Goal: Information Seeking & Learning: Learn about a topic

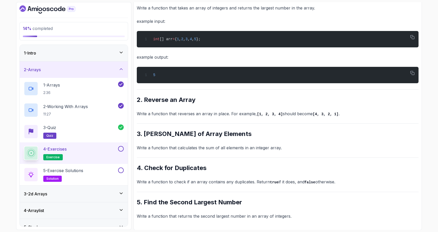
scroll to position [109, 0]
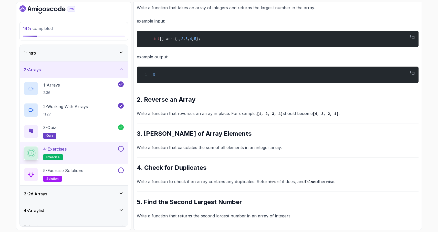
click at [121, 148] on button at bounding box center [121, 149] width 6 height 6
click at [109, 174] on div "5 - Exercise Solutions solution" at bounding box center [70, 175] width 93 height 14
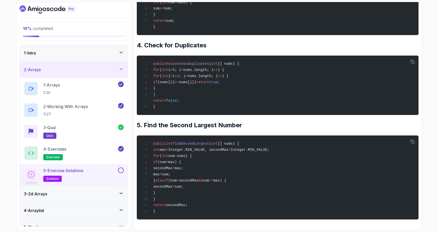
scroll to position [334, 0]
click at [121, 171] on button at bounding box center [121, 171] width 6 height 6
click at [89, 193] on div "3 - 2d Arrays" at bounding box center [74, 194] width 100 height 6
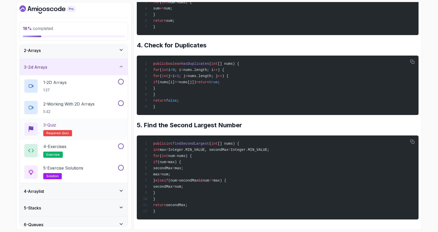
scroll to position [18, 0]
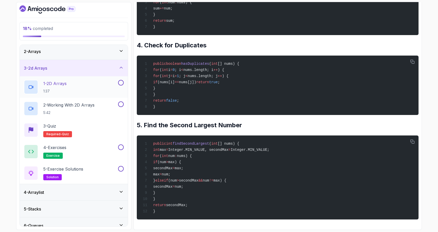
click at [79, 89] on div "1 - 2D Arrays 1:37" at bounding box center [70, 87] width 93 height 14
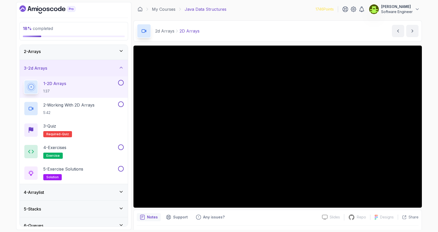
drag, startPoint x: 126, startPoint y: 191, endPoint x: 124, endPoint y: 208, distance: 17.4
click at [126, 195] on div "4 - Arraylist" at bounding box center [74, 192] width 108 height 16
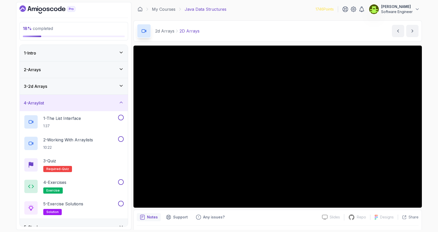
click at [83, 89] on div "3 - 2d Arrays" at bounding box center [74, 86] width 108 height 16
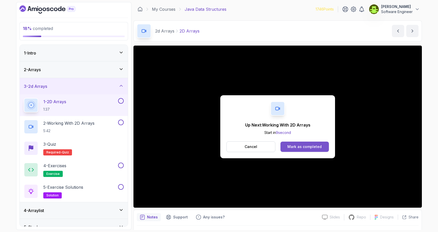
click at [309, 149] on div "Mark as completed" at bounding box center [304, 146] width 34 height 5
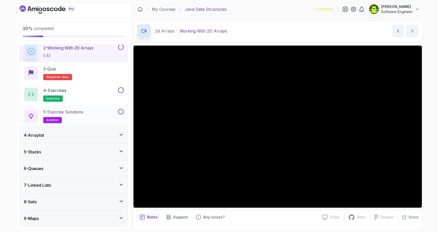
scroll to position [92, 0]
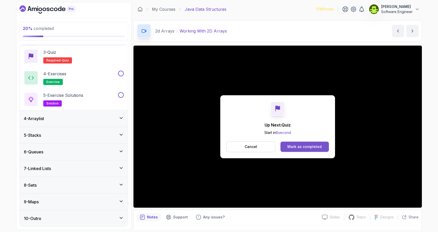
click at [308, 148] on div "Mark as completed" at bounding box center [304, 146] width 34 height 5
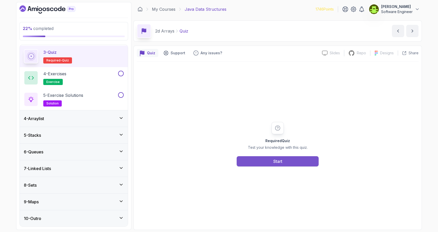
click at [278, 163] on div "Start" at bounding box center [277, 161] width 9 height 6
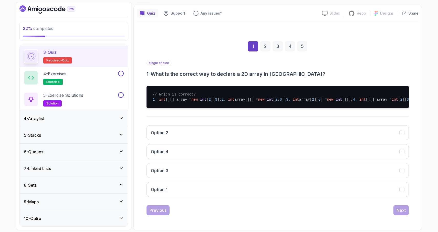
scroll to position [52, 0]
click at [402, 192] on icon "Option 1" at bounding box center [402, 189] width 5 height 5
click at [403, 213] on div "Next" at bounding box center [401, 210] width 9 height 6
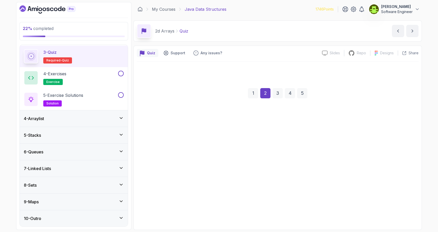
scroll to position [0, 0]
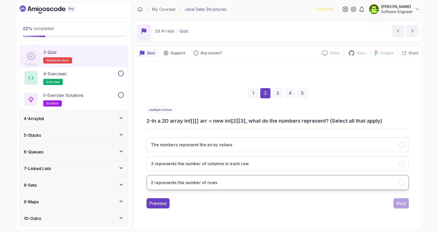
click at [401, 183] on icon "2 represents the number of rows" at bounding box center [401, 183] width 3 height 2
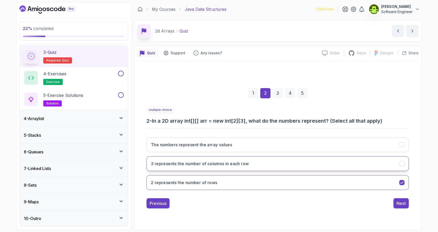
click at [403, 164] on icon "3 represents the number of columns in each row" at bounding box center [402, 163] width 5 height 5
click at [402, 204] on div "Next" at bounding box center [401, 203] width 9 height 6
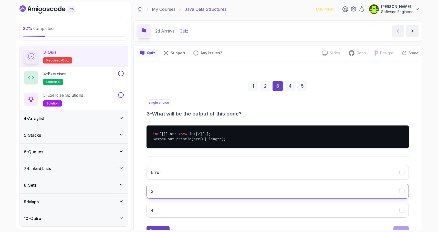
click at [401, 191] on icon "2" at bounding box center [402, 191] width 5 height 5
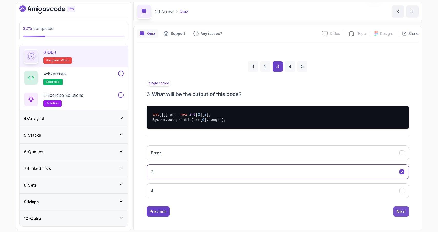
scroll to position [21, 0]
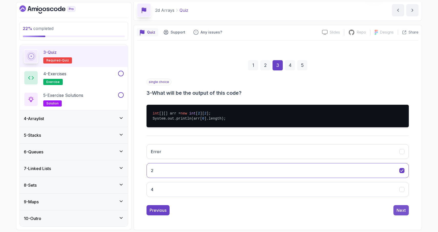
click at [400, 212] on div "Next" at bounding box center [401, 210] width 9 height 6
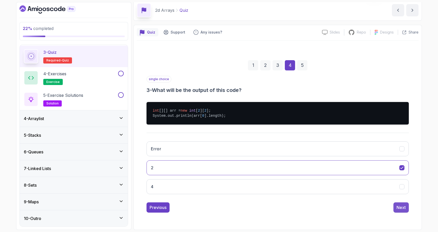
scroll to position [5, 0]
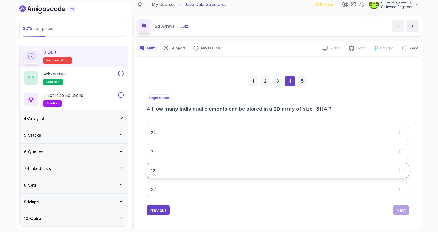
click at [402, 173] on button "12" at bounding box center [278, 170] width 262 height 15
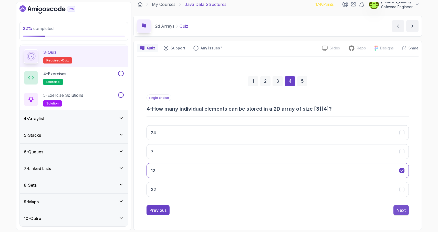
click at [404, 210] on div "Next" at bounding box center [401, 210] width 9 height 6
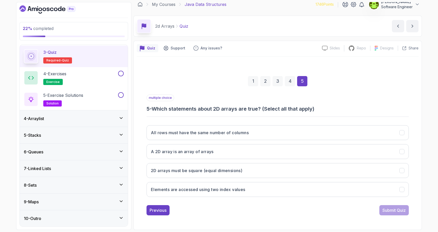
scroll to position [4, 0]
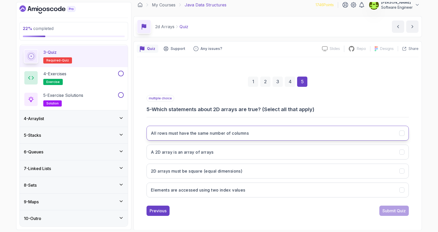
click at [402, 134] on icon "All rows must have the same number of columns" at bounding box center [402, 133] width 5 height 5
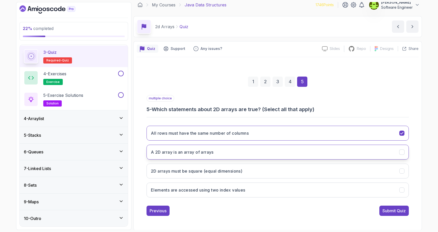
click at [401, 152] on icon "A 2D array is an array of arrays" at bounding box center [402, 152] width 5 height 5
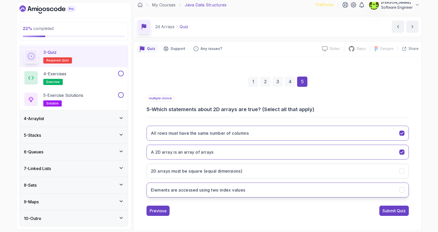
click at [403, 190] on icon "Elements are accessed using two index values" at bounding box center [402, 190] width 5 height 5
click at [398, 212] on div "Submit Quiz" at bounding box center [394, 211] width 23 height 6
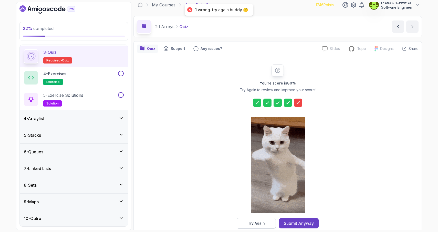
scroll to position [14, 0]
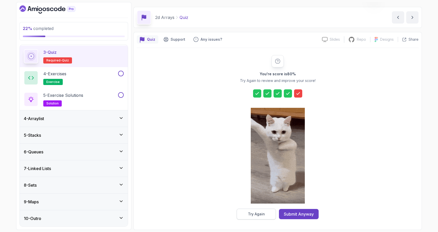
click at [255, 215] on div "Try Again" at bounding box center [256, 214] width 17 height 5
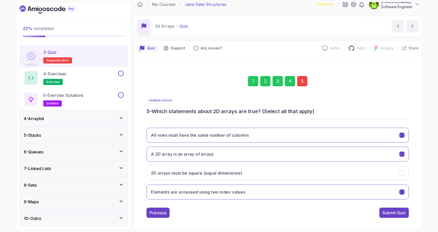
scroll to position [5, 0]
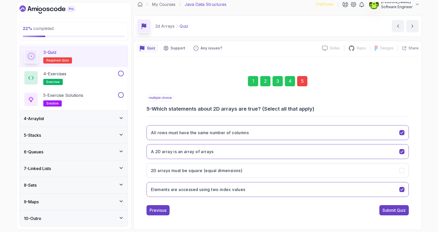
click at [303, 81] on div "5" at bounding box center [302, 81] width 10 height 10
click at [402, 133] on icon "All rows must have the same number of columns" at bounding box center [402, 132] width 5 height 5
click at [398, 212] on div "Submit Quiz" at bounding box center [394, 210] width 23 height 6
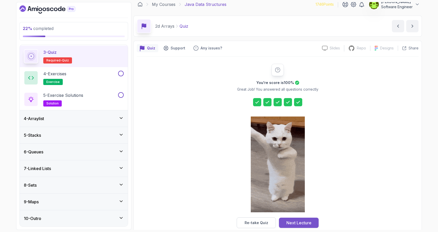
click at [305, 223] on div "Next Lecture" at bounding box center [298, 223] width 25 height 6
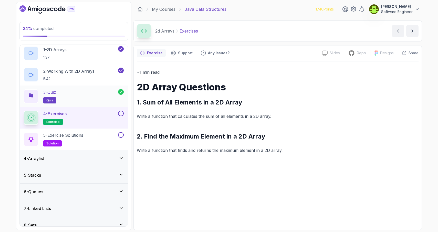
scroll to position [45, 0]
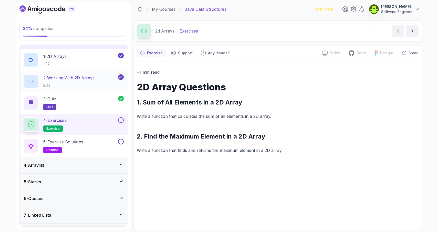
click at [82, 81] on h2 "2 - Working With 2D Arrays 5:42" at bounding box center [68, 81] width 51 height 13
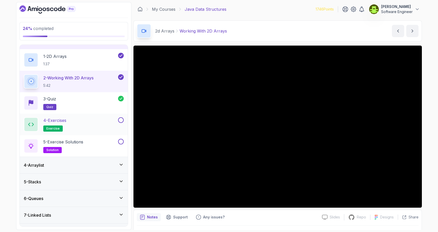
click at [85, 128] on div "4 - Exercises exercise" at bounding box center [70, 124] width 93 height 14
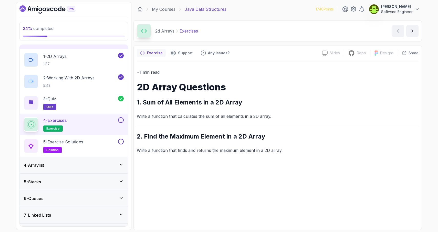
click at [121, 121] on button at bounding box center [121, 120] width 6 height 6
click at [91, 148] on div "5 - Exercise Solutions solution" at bounding box center [70, 146] width 93 height 14
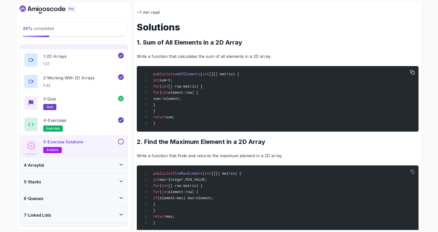
scroll to position [76, 0]
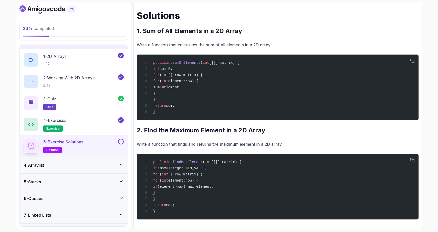
click at [122, 142] on button at bounding box center [121, 142] width 6 height 6
click at [99, 167] on div "4 - Arraylist" at bounding box center [74, 165] width 100 height 6
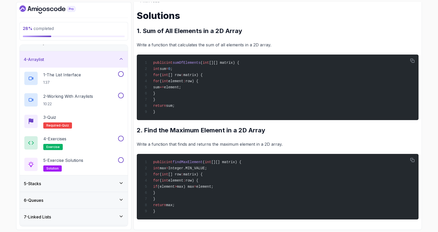
scroll to position [92, 0]
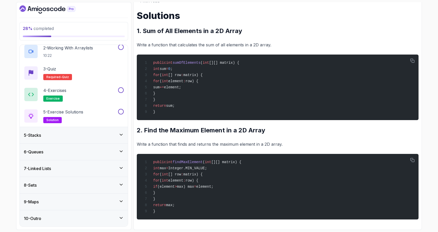
click at [104, 216] on div "10 - Outro" at bounding box center [74, 218] width 100 height 6
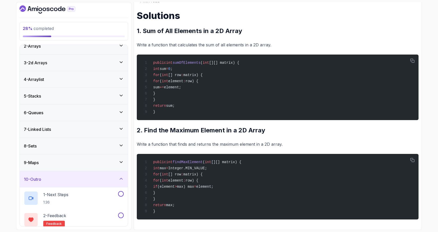
scroll to position [49, 0]
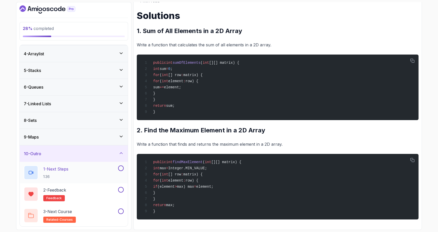
click at [94, 170] on div "1 - Next Steps 1:36" at bounding box center [70, 173] width 93 height 14
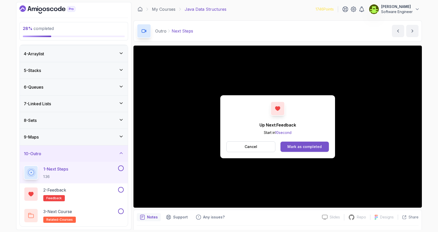
click at [315, 149] on div "Mark as completed" at bounding box center [304, 146] width 34 height 5
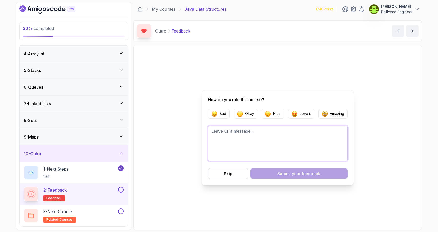
click at [226, 141] on textarea at bounding box center [278, 143] width 140 height 35
click at [330, 113] on p "Amazing" at bounding box center [337, 113] width 14 height 5
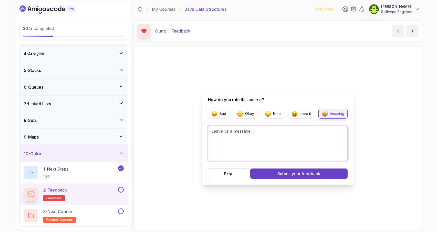
click at [263, 140] on textarea at bounding box center [278, 143] width 140 height 35
type textarea "super course !"
click at [334, 175] on button "Submit your feedback" at bounding box center [298, 174] width 97 height 10
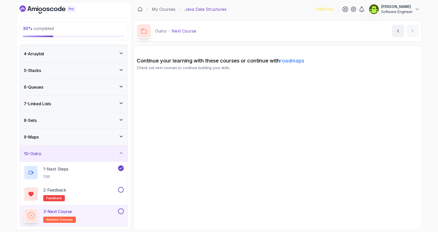
click at [120, 212] on button at bounding box center [121, 212] width 6 height 6
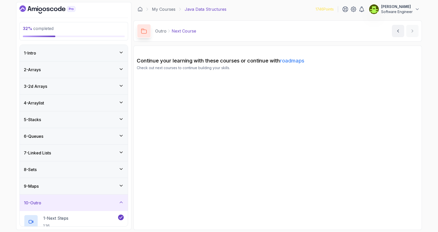
click at [84, 86] on div "3 - 2d Arrays" at bounding box center [74, 86] width 100 height 6
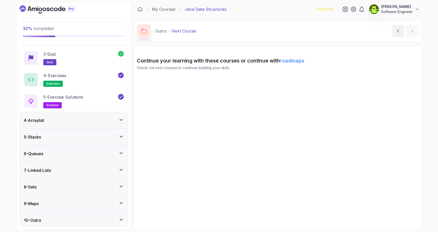
scroll to position [92, 0]
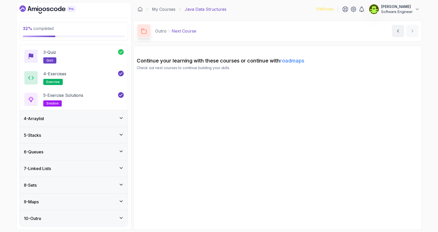
click at [77, 119] on div "4 - Arraylist" at bounding box center [74, 119] width 100 height 6
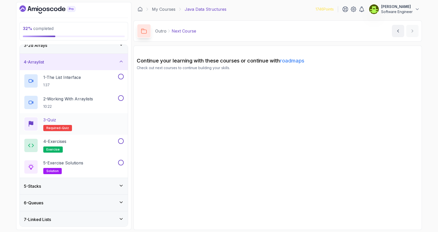
scroll to position [0, 0]
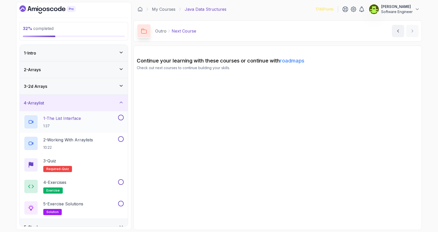
click at [64, 119] on p "1 - The List Interface" at bounding box center [62, 118] width 38 height 6
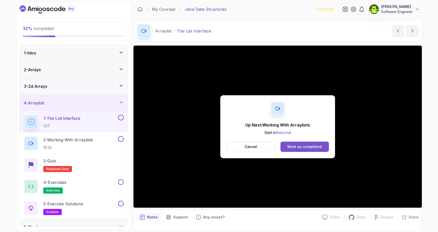
click at [311, 148] on div "Mark as completed" at bounding box center [304, 146] width 34 height 5
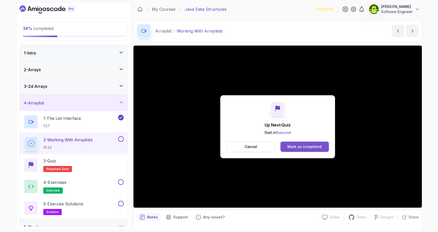
click at [309, 148] on div "Mark as completed" at bounding box center [304, 146] width 34 height 5
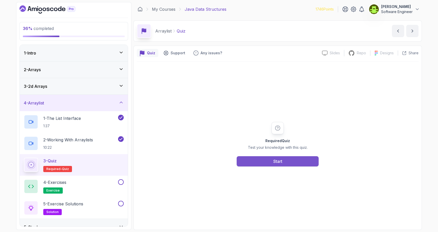
click at [290, 160] on button "Start" at bounding box center [278, 161] width 82 height 10
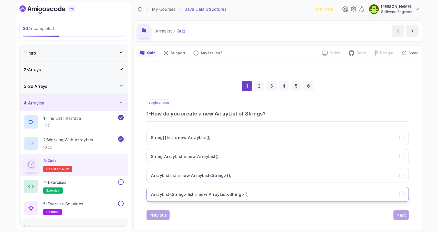
click at [403, 195] on icon "ArrayList<String> list = new ArrayList<String>();" at bounding box center [402, 194] width 5 height 5
click at [401, 215] on div "Next" at bounding box center [401, 215] width 9 height 6
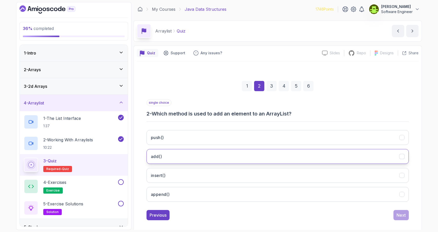
click at [404, 158] on icon "add()" at bounding box center [402, 156] width 5 height 5
click at [403, 214] on div "Next" at bounding box center [401, 215] width 9 height 6
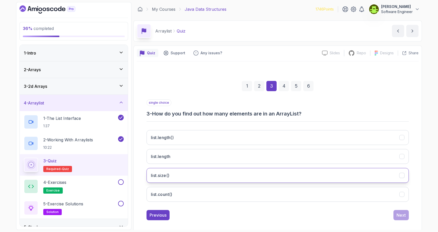
click at [403, 177] on icon "list.size()" at bounding box center [402, 175] width 5 height 5
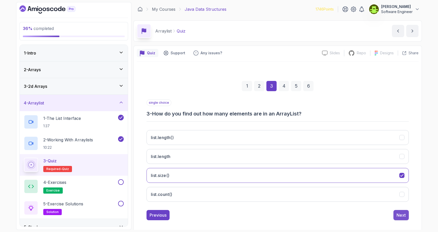
click at [403, 215] on div "Next" at bounding box center [401, 215] width 9 height 6
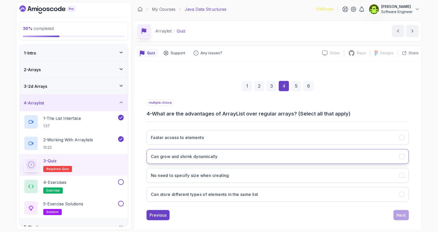
click at [403, 158] on icon "Can grow and shrink dynamically" at bounding box center [402, 156] width 5 height 5
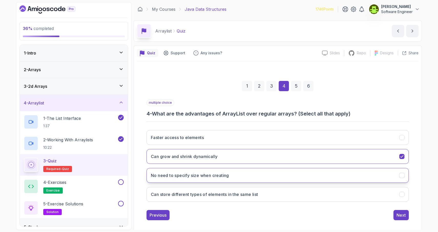
click at [402, 176] on icon "No need to specify size when creating" at bounding box center [402, 175] width 5 height 5
click at [401, 217] on div "Next" at bounding box center [401, 215] width 9 height 6
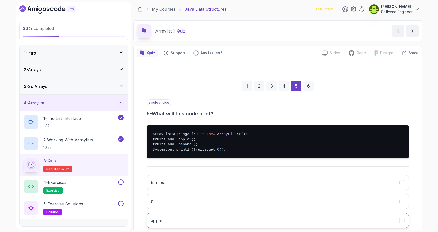
click at [402, 221] on icon "apple" at bounding box center [401, 221] width 3 height 2
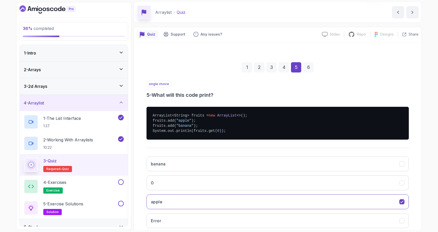
scroll to position [23, 0]
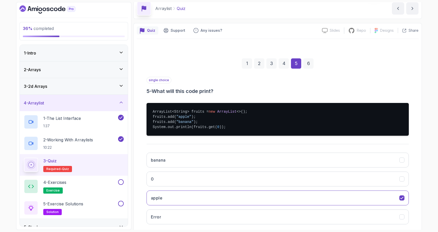
click at [258, 66] on div "2" at bounding box center [259, 63] width 10 height 10
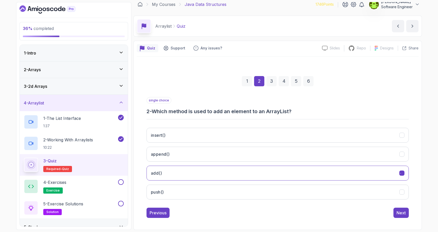
scroll to position [5, 0]
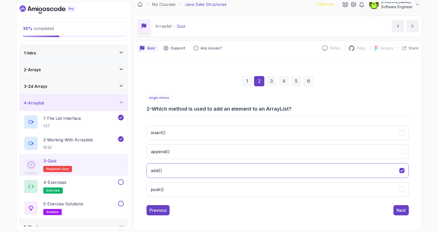
click at [248, 81] on div "1" at bounding box center [247, 81] width 10 height 10
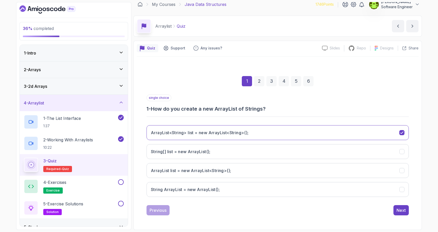
click at [311, 80] on div "6" at bounding box center [308, 81] width 10 height 10
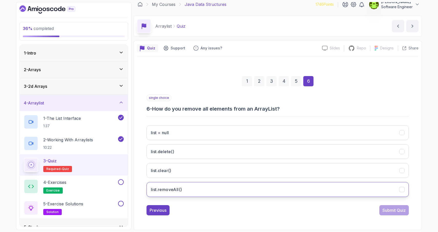
click at [402, 190] on icon "list.removeAll()" at bounding box center [401, 190] width 3 height 2
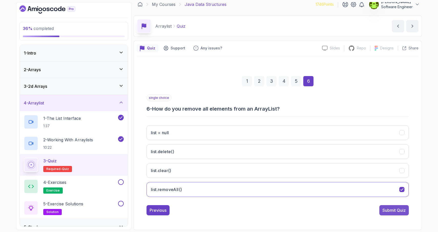
click at [395, 212] on div "Submit Quiz" at bounding box center [394, 210] width 23 height 6
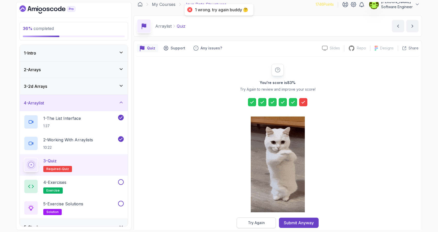
click at [262, 221] on div "Try Again" at bounding box center [256, 222] width 17 height 5
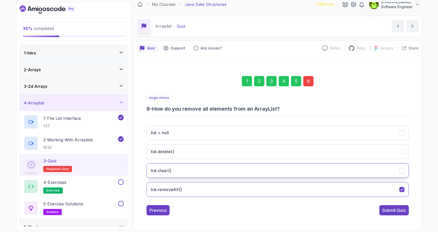
click at [401, 171] on icon "list.clear()" at bounding box center [402, 170] width 5 height 5
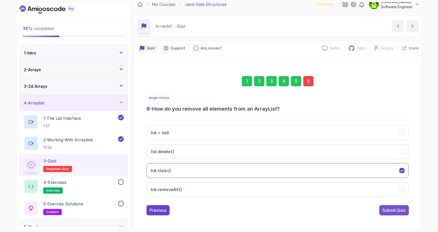
click at [395, 212] on div "Submit Quiz" at bounding box center [394, 210] width 23 height 6
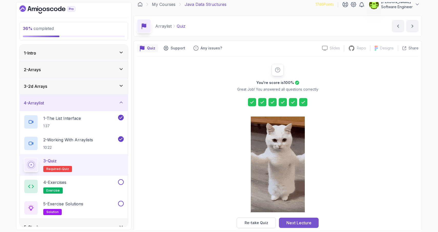
click at [308, 222] on div "Next Lecture" at bounding box center [298, 223] width 25 height 6
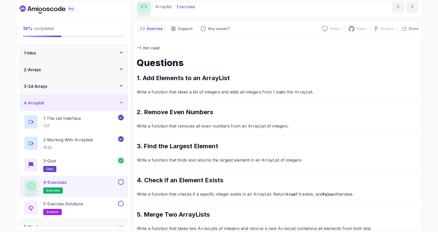
scroll to position [37, 0]
